Goal: Information Seeking & Learning: Learn about a topic

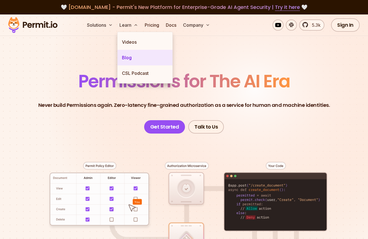
click at [123, 60] on link "Blog" at bounding box center [145, 58] width 55 height 16
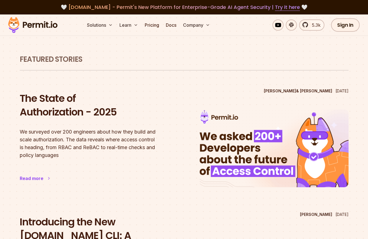
click at [54, 115] on h2 "The State of Authorization - 2025" at bounding box center [94, 105] width 149 height 28
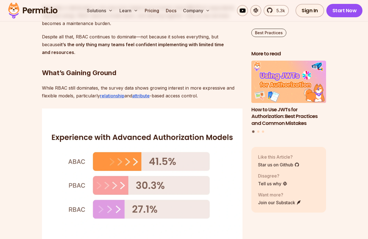
scroll to position [792, 0]
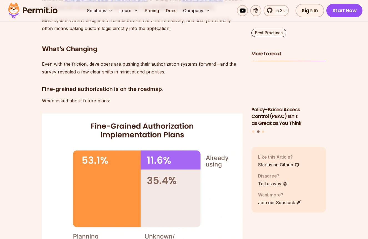
scroll to position [2329, 0]
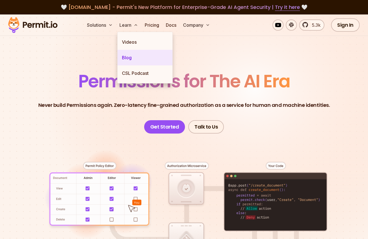
click at [129, 59] on link "Blog" at bounding box center [145, 58] width 55 height 16
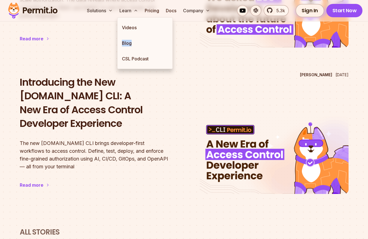
scroll to position [139, 0]
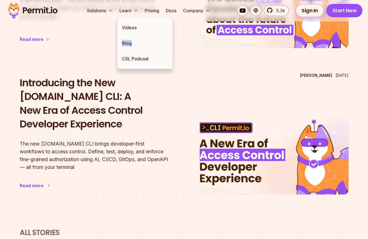
click at [114, 107] on h2 "Introducing the New [DOMAIN_NAME] CLI: A New Era of Access Control Developer Ex…" at bounding box center [94, 103] width 149 height 55
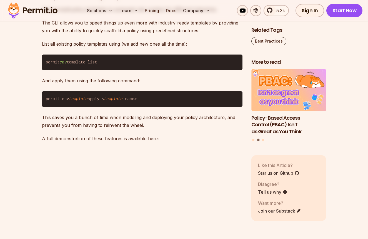
scroll to position [1519, 0]
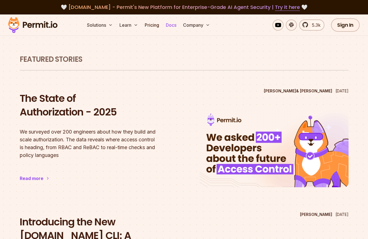
click at [166, 24] on link "Docs" at bounding box center [171, 24] width 15 height 11
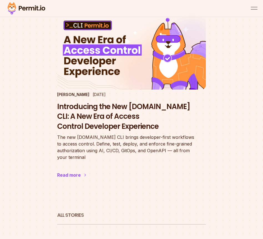
scroll to position [223, 0]
